Goal: Information Seeking & Learning: Learn about a topic

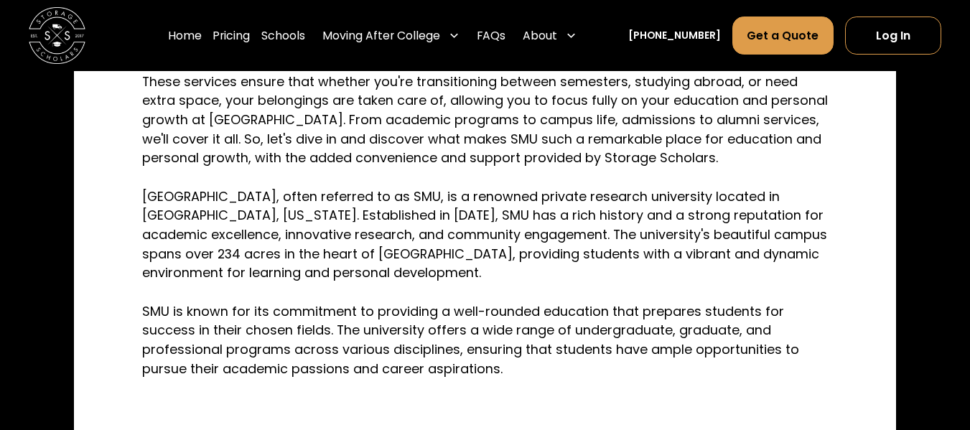
scroll to position [635, 0]
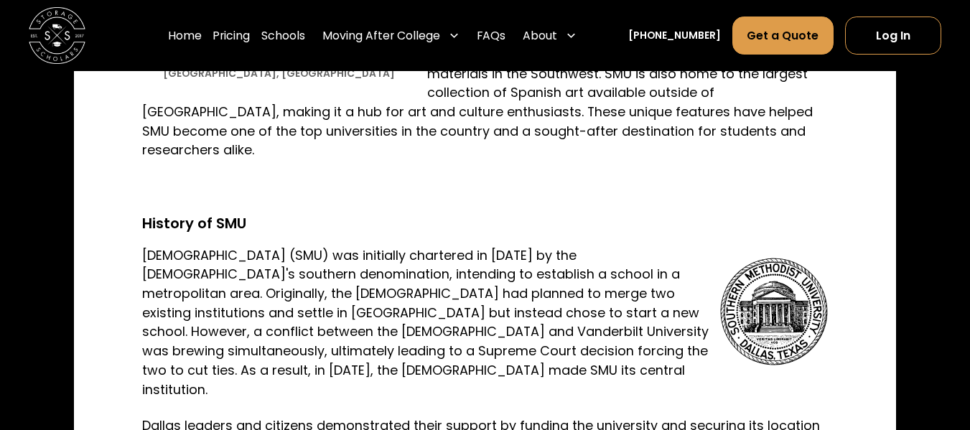
scroll to position [1498, 0]
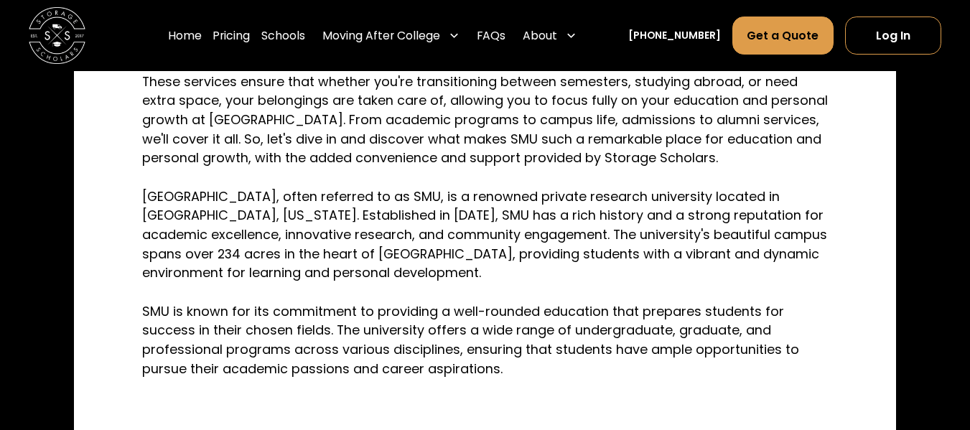
scroll to position [635, 0]
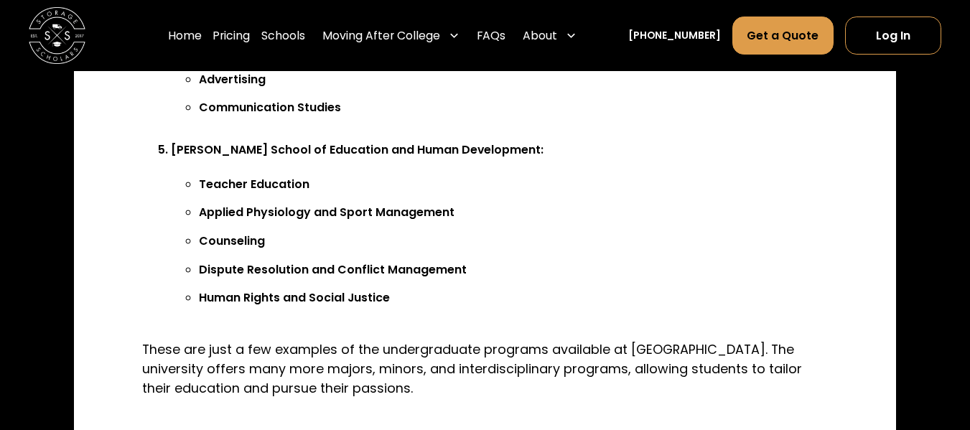
scroll to position [3149, 0]
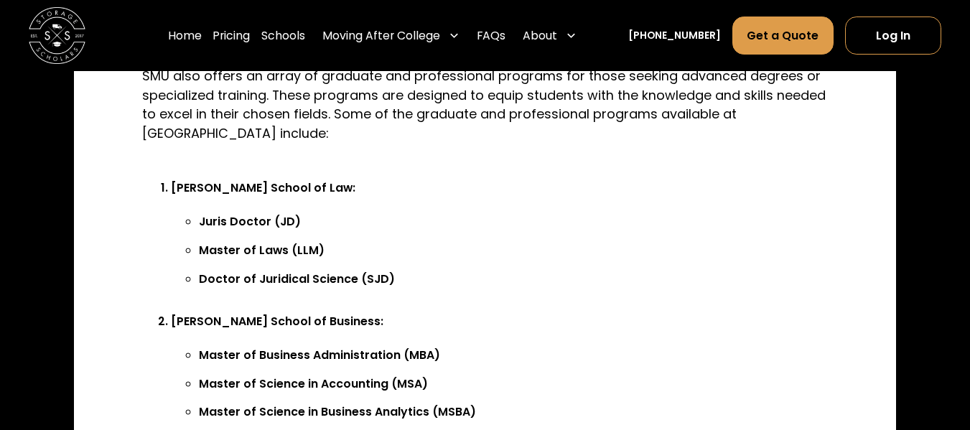
scroll to position [3513, 0]
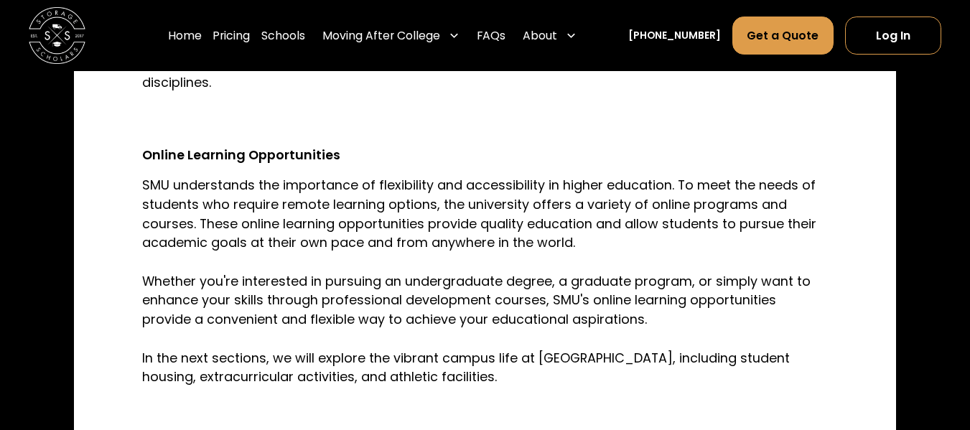
scroll to position [4285, 0]
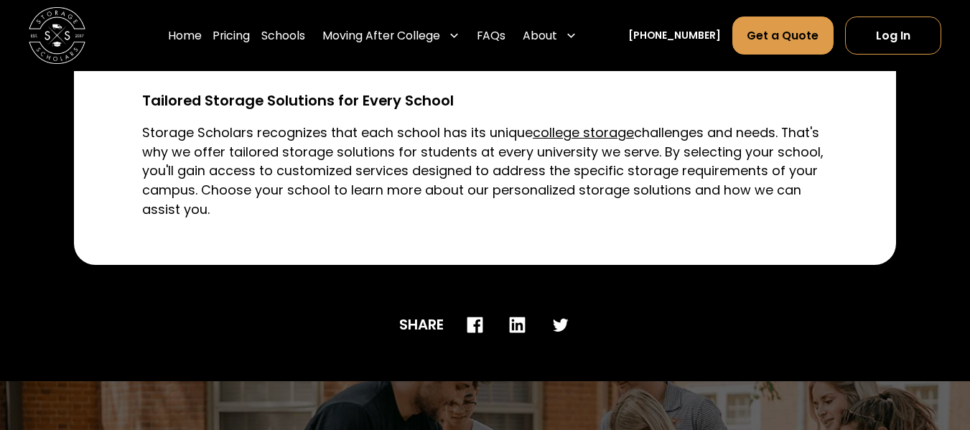
scroll to position [5699, 0]
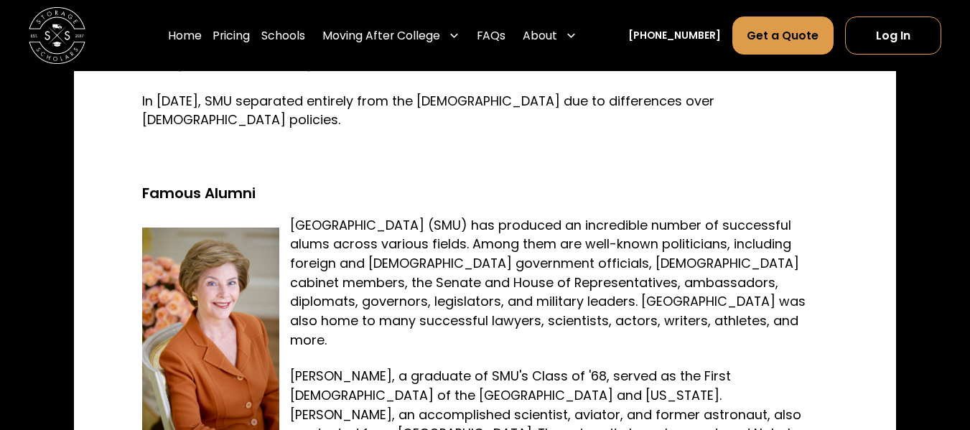
scroll to position [821, 0]
